Goal: Check status: Check status

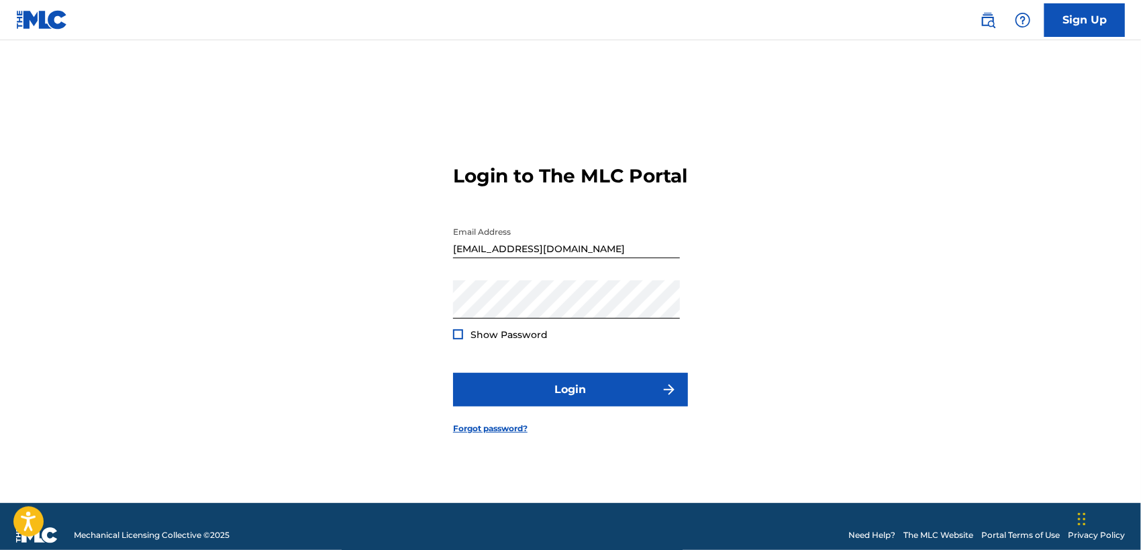
click at [516, 341] on span "Show Password" at bounding box center [509, 335] width 77 height 12
click at [463, 342] on div "Show Password" at bounding box center [500, 334] width 95 height 13
click at [462, 340] on div at bounding box center [458, 335] width 10 height 10
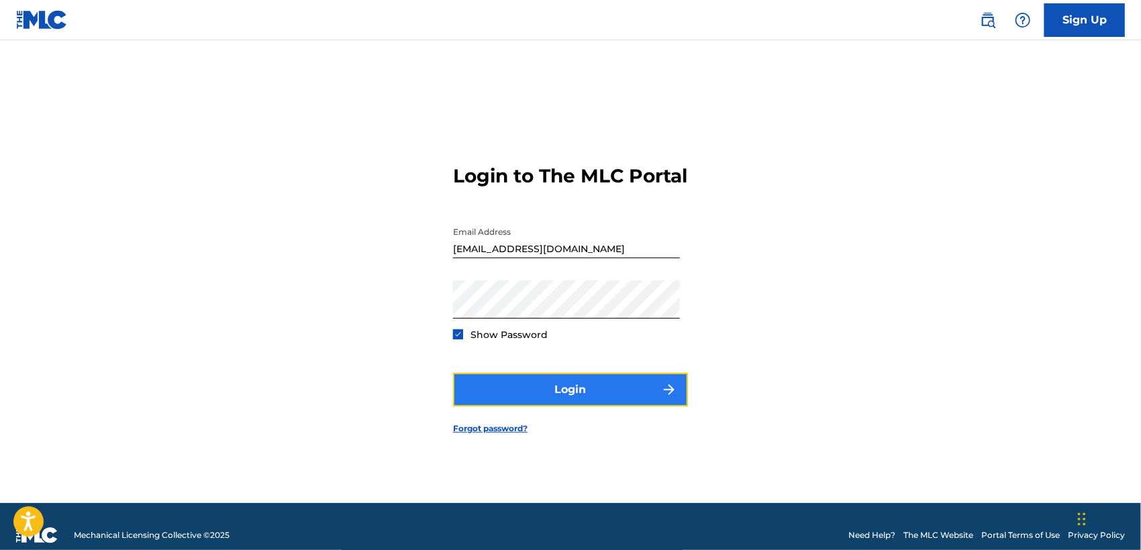
click at [522, 396] on button "Login" at bounding box center [570, 390] width 235 height 34
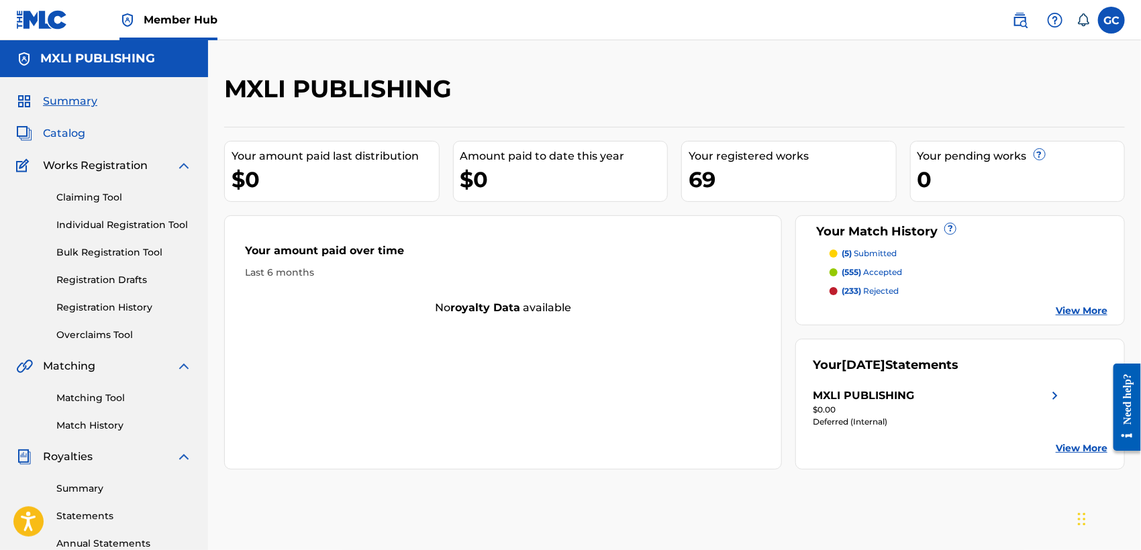
click at [61, 129] on span "Catalog" at bounding box center [64, 134] width 42 height 16
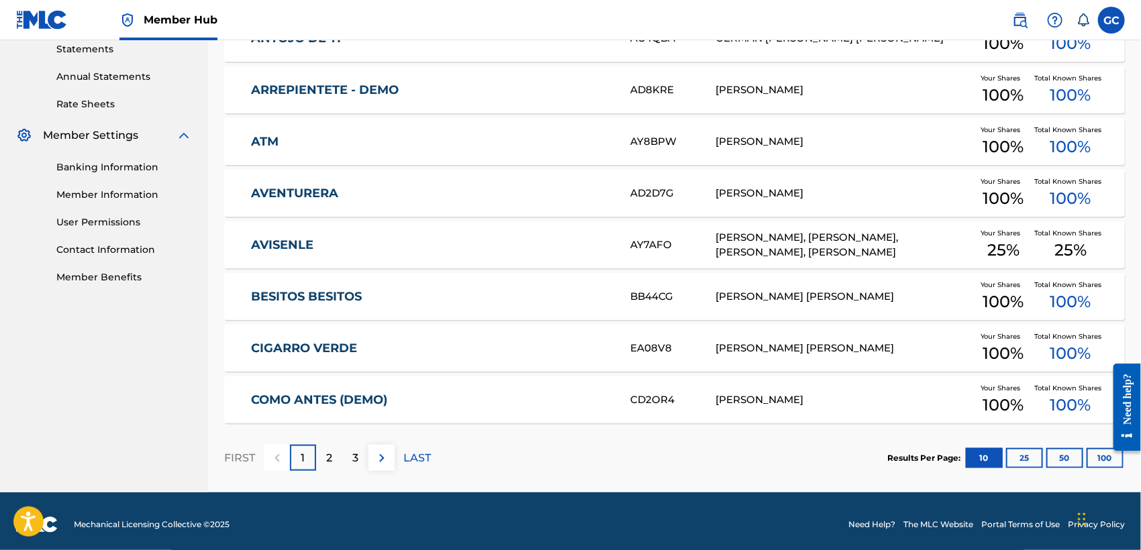
scroll to position [473, 0]
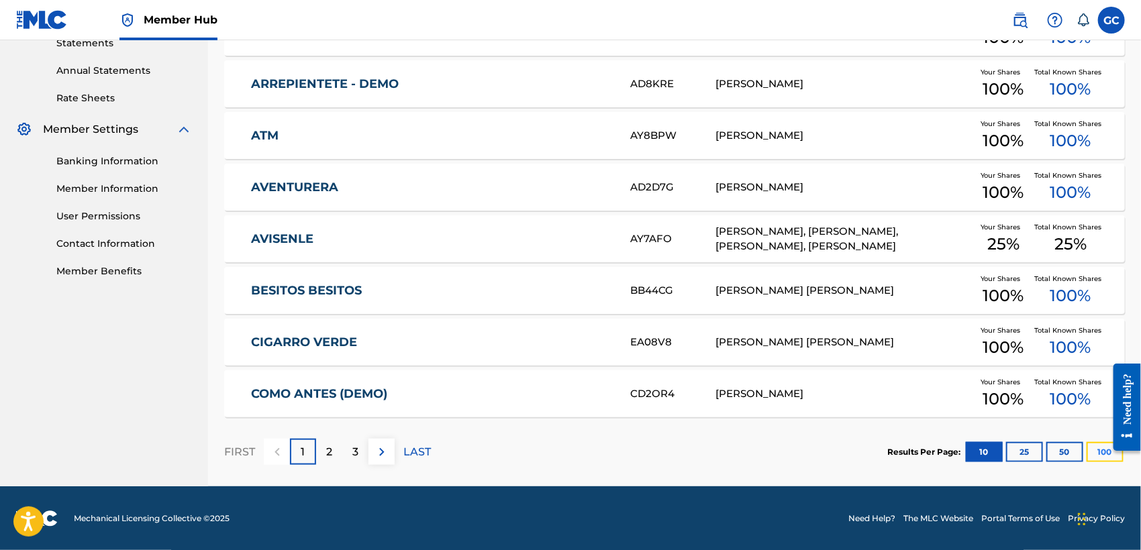
click at [1099, 454] on button "100" at bounding box center [1105, 452] width 37 height 20
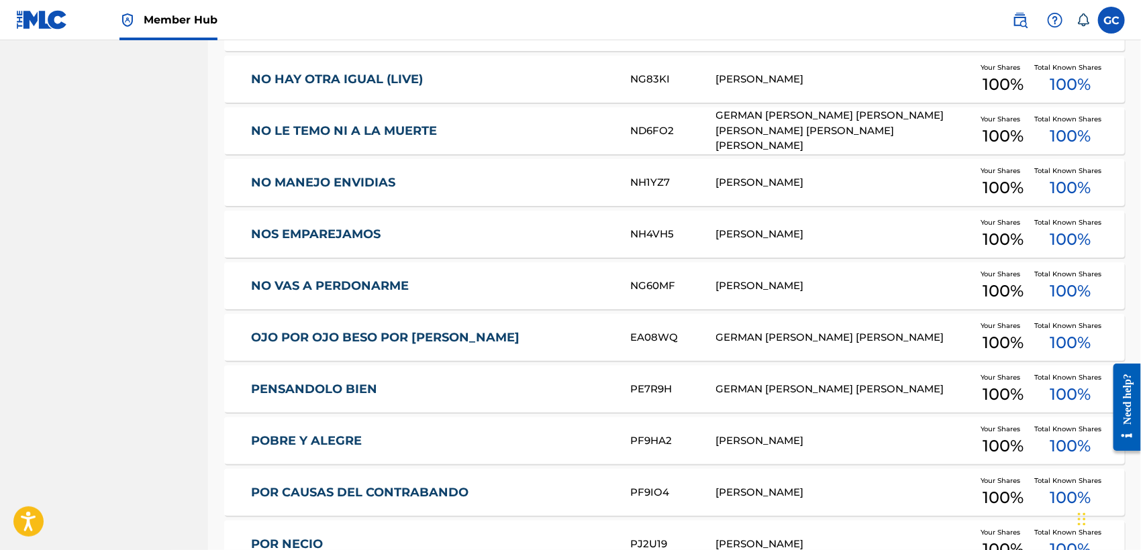
scroll to position [2786, 0]
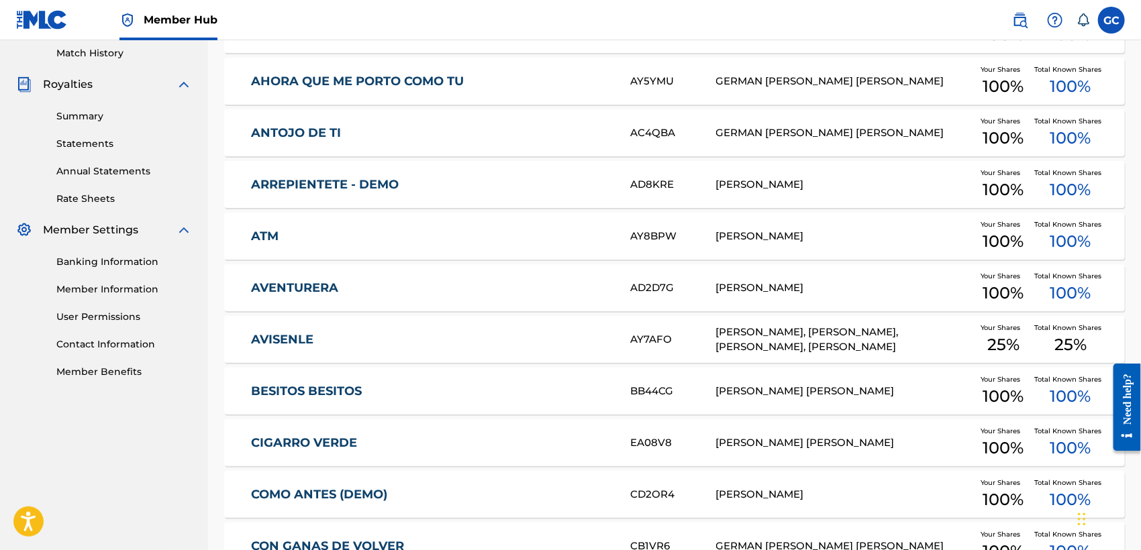
scroll to position [0, 0]
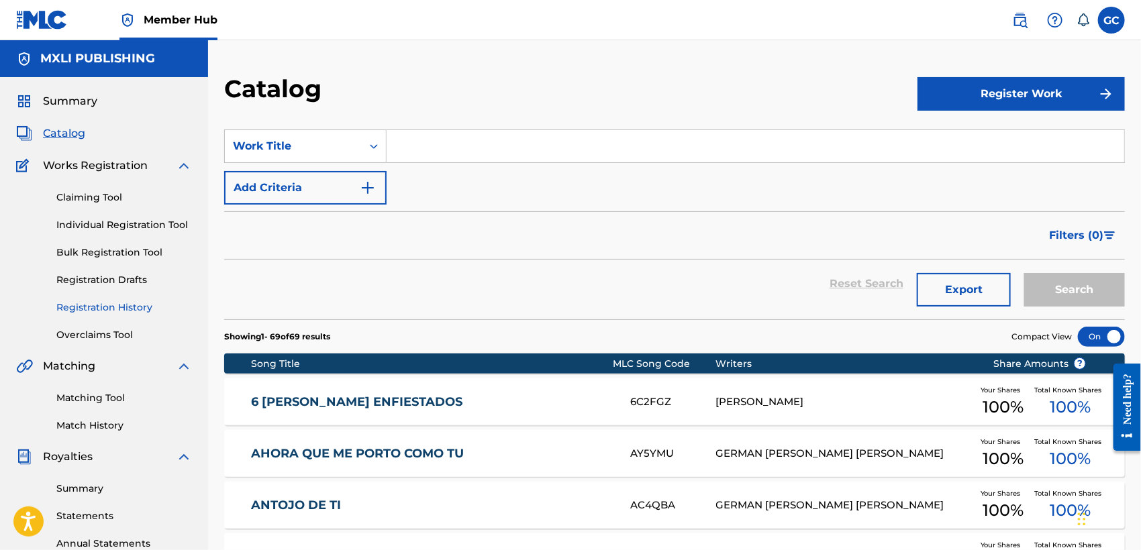
click at [108, 309] on link "Registration History" at bounding box center [124, 308] width 136 height 14
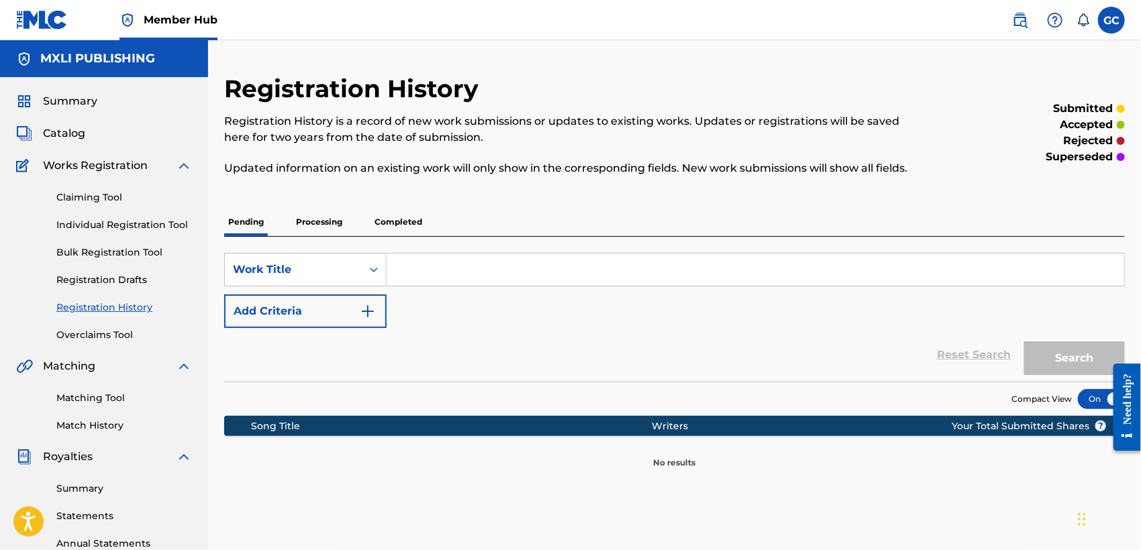
click at [320, 220] on p "Processing" at bounding box center [319, 222] width 54 height 28
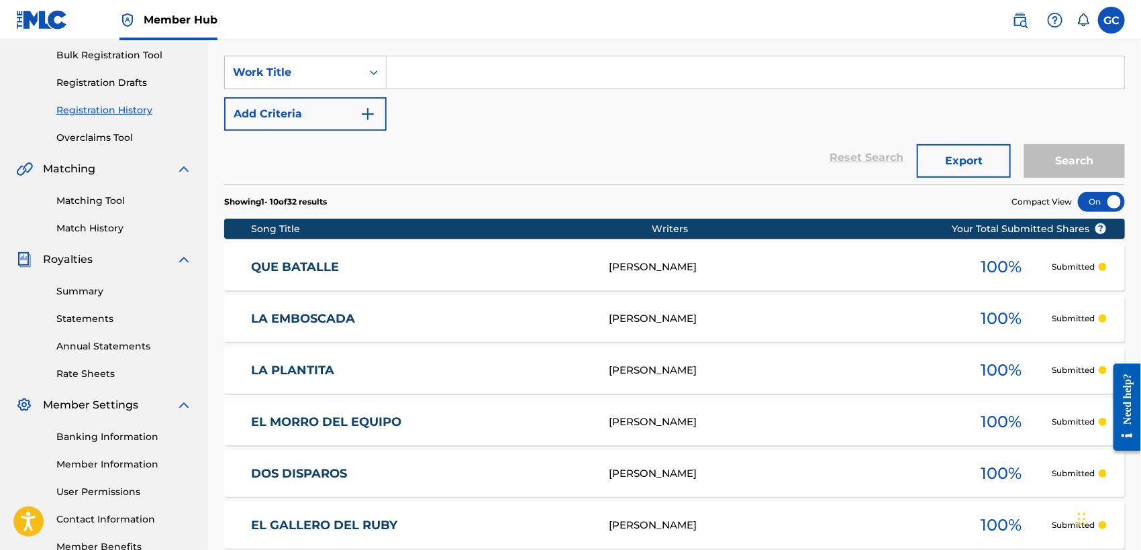
scroll to position [75, 0]
